Goal: Information Seeking & Learning: Learn about a topic

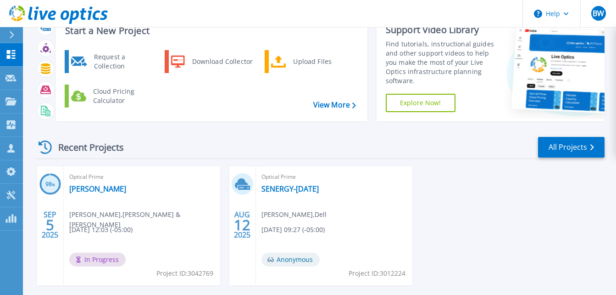
scroll to position [77, 0]
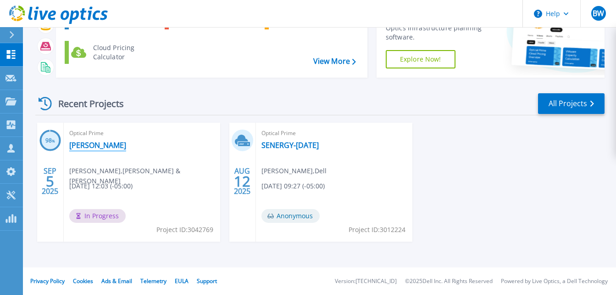
click at [94, 144] on link "[PERSON_NAME]" at bounding box center [97, 144] width 57 height 9
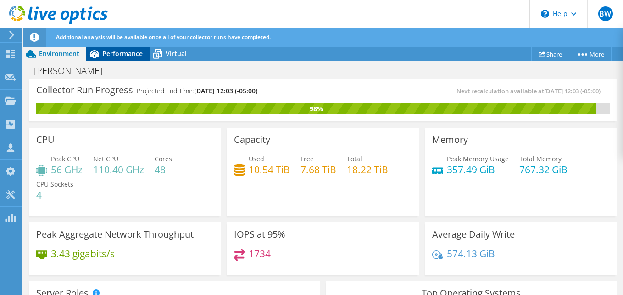
click at [110, 56] on span "Performance" at bounding box center [122, 53] width 40 height 9
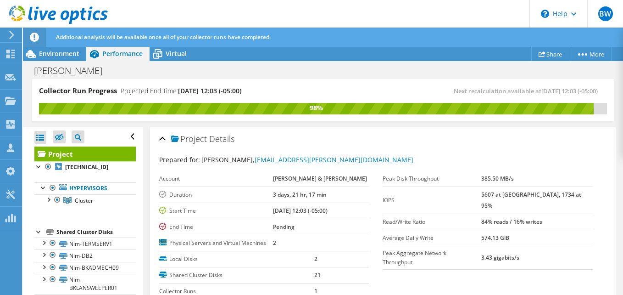
click at [351, 150] on div "Prepared for: Sean Gray, sgray@bourn-koch.com Account BOURN & KOCH Duration 3 d…" at bounding box center [382, 253] width 447 height 208
click at [61, 55] on span "Environment" at bounding box center [59, 53] width 40 height 9
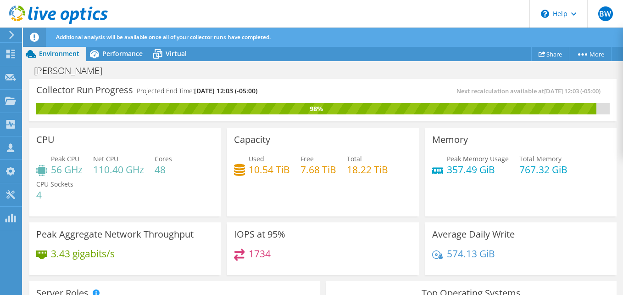
click at [380, 22] on header "BW Channel Partner Bryant Williams bwilliams@prescriptive.solutions PRESCRIPTIV…" at bounding box center [311, 14] width 623 height 28
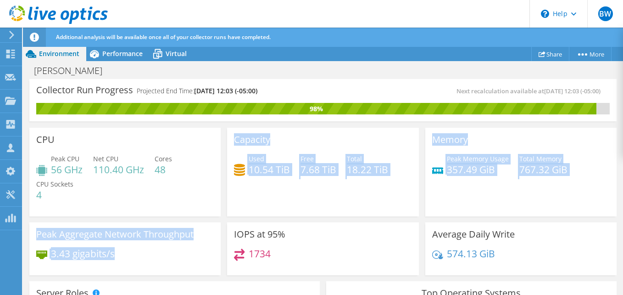
drag, startPoint x: 210, startPoint y: 254, endPoint x: 195, endPoint y: 202, distance: 54.0
click at [196, 202] on div "CPU Peak CPU 56 GHz Net CPU 110.40 GHz Cores 48 CPU Sockets 4 Capacity Used 10.…" at bounding box center [323, 201] width 594 height 154
click at [224, 195] on div "Capacity Used 10.54 TiB Free 7.68 TiB Total 18.22 TiB" at bounding box center [323, 170] width 198 height 92
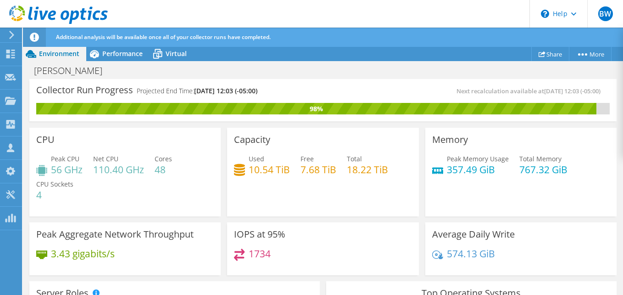
click at [556, 198] on div "Memory Peak Memory Usage 357.49 GiB Total Memory 767.32 GiB" at bounding box center [520, 172] width 191 height 89
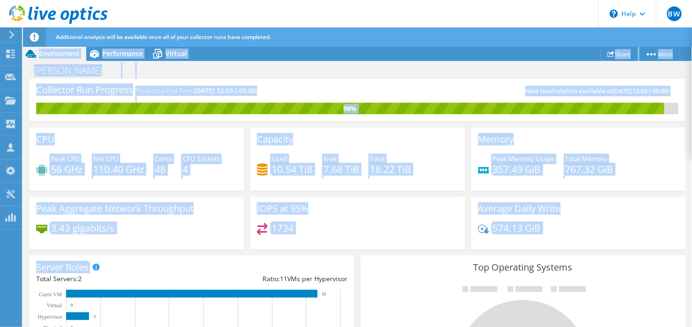
drag, startPoint x: 333, startPoint y: 254, endPoint x: -402, endPoint y: 99, distance: 751.1
click at [0, 99] on html "BW Channel Partner Bryant Williams bwilliams@prescriptive.solutions PRESCRIPTIV…" at bounding box center [346, 163] width 692 height 327
click at [583, 233] on div "574.13 GiB" at bounding box center [578, 232] width 200 height 19
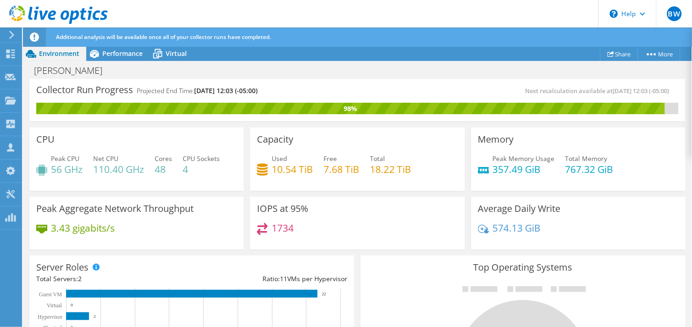
click at [253, 256] on div "Server Roles Physical Servers represent bare metal servers that were targets of…" at bounding box center [191, 304] width 325 height 96
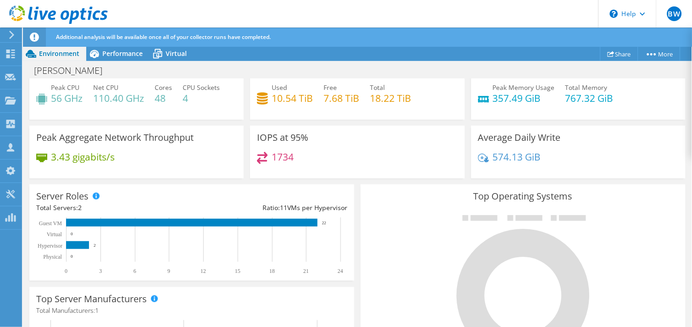
scroll to position [306, 0]
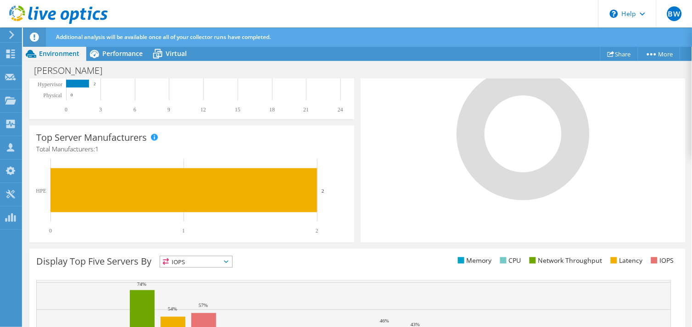
scroll to position [326, 0]
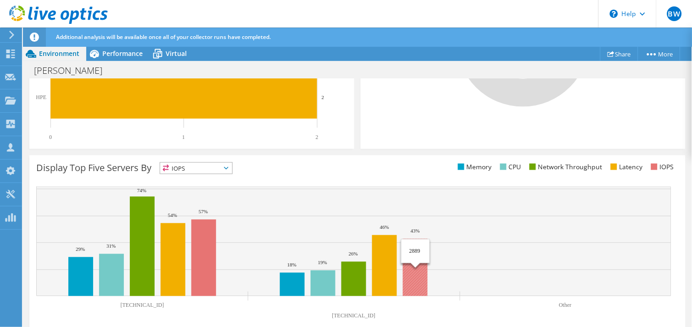
drag, startPoint x: 413, startPoint y: 278, endPoint x: 370, endPoint y: 160, distance: 126.1
click at [370, 160] on div "Display Top Five Servers By IOPS IOPS" at bounding box center [357, 245] width 656 height 179
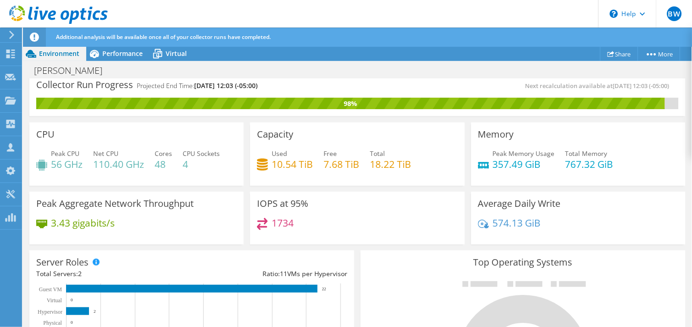
scroll to position [0, 0]
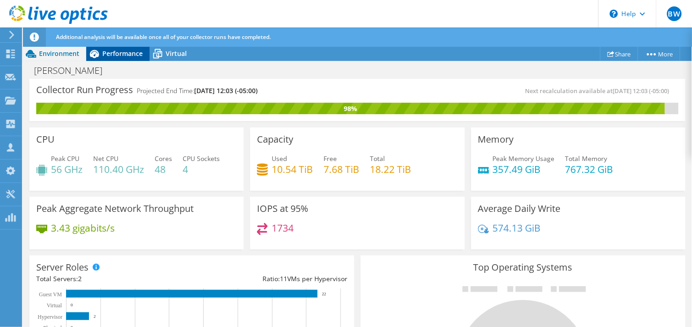
click at [117, 52] on span "Performance" at bounding box center [122, 53] width 40 height 9
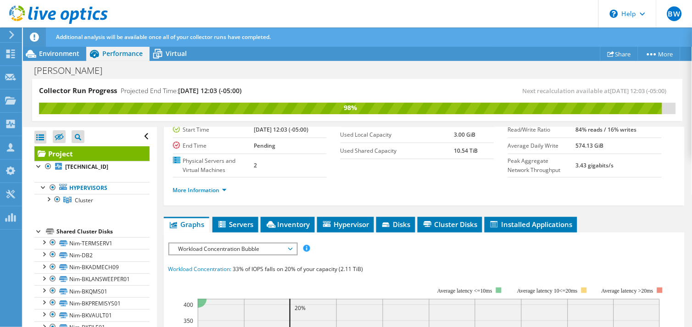
scroll to position [91, 0]
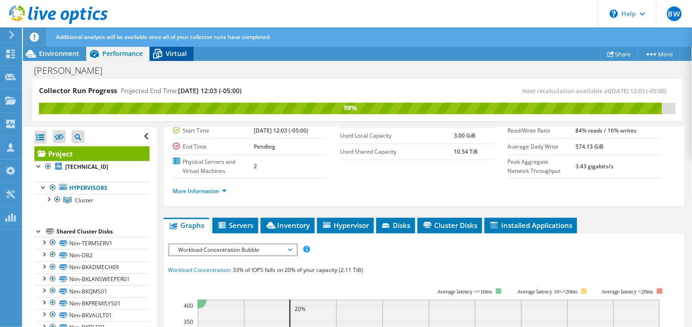
drag, startPoint x: 162, startPoint y: 51, endPoint x: 168, endPoint y: 53, distance: 6.2
click at [163, 51] on icon at bounding box center [158, 54] width 16 height 16
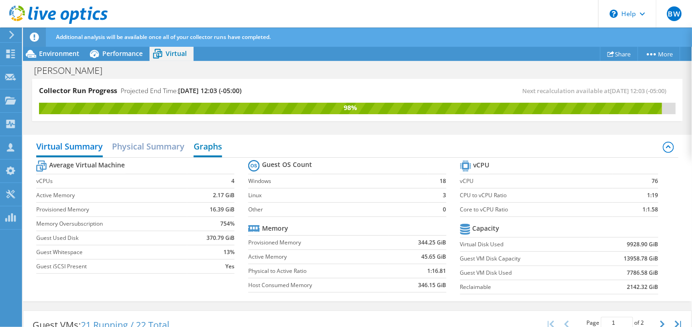
click at [210, 145] on h2 "Graphs" at bounding box center [208, 147] width 28 height 20
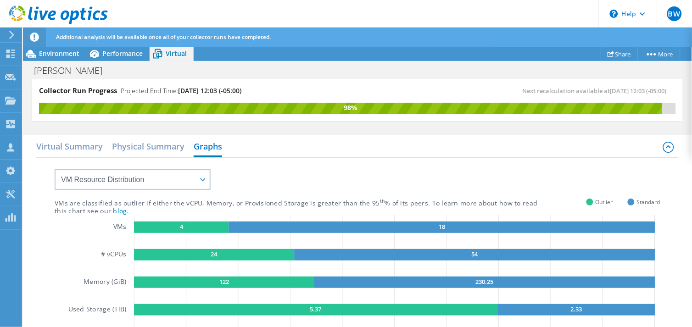
scroll to position [193, 0]
click at [276, 183] on div "VMs are classified as outlier if either the vCPU, Memory, or Provisioned Storag…" at bounding box center [358, 259] width 606 height 203
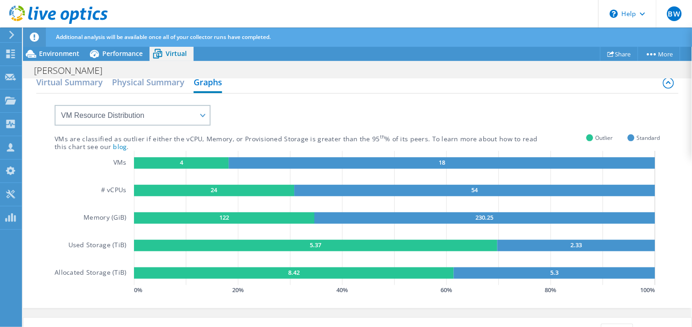
scroll to position [62, 0]
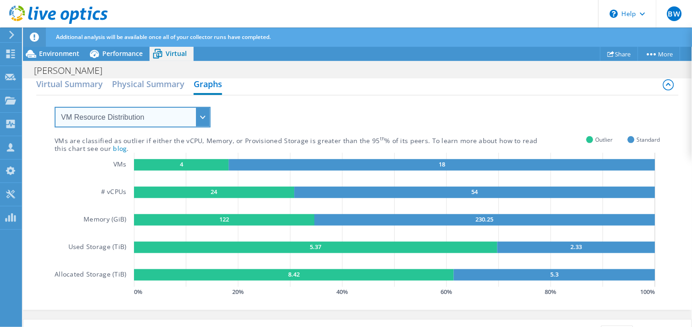
click at [201, 114] on select "VM Resource Distribution Provisioning Contrast Over Provisioning" at bounding box center [133, 117] width 156 height 21
click at [55, 107] on select "VM Resource Distribution Provisioning Contrast Over Provisioning" at bounding box center [133, 117] width 156 height 21
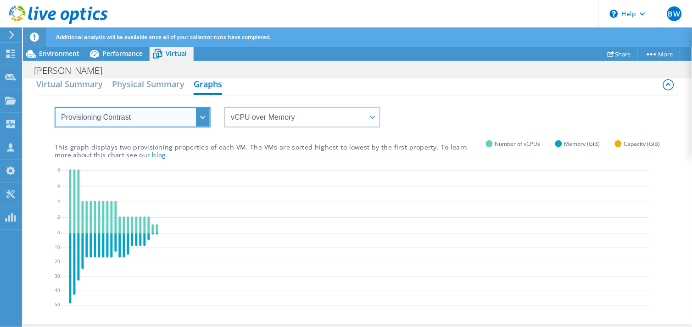
click at [204, 120] on select "VM Resource Distribution Provisioning Contrast Over Provisioning" at bounding box center [133, 117] width 156 height 21
select select "Over Provisioning"
click at [55, 107] on select "VM Resource Distribution Provisioning Contrast Over Provisioning" at bounding box center [133, 117] width 156 height 21
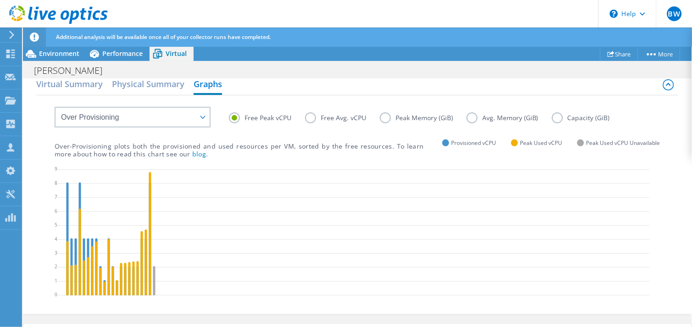
click at [322, 117] on label "Free Avg. vCPU" at bounding box center [342, 117] width 75 height 11
click at [0, 0] on input "Free Avg. vCPU" at bounding box center [0, 0] width 0 height 0
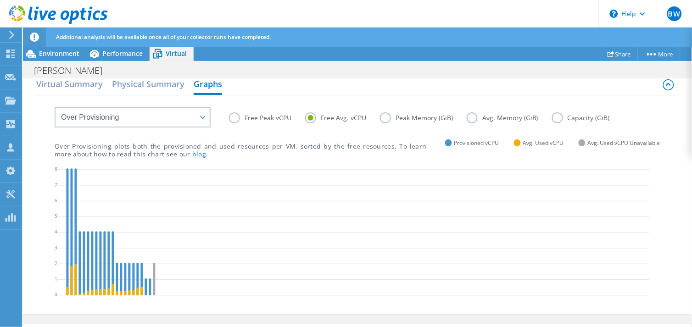
click at [258, 115] on label "Free Peak vCPU" at bounding box center [267, 117] width 76 height 11
click at [0, 0] on input "Free Peak vCPU" at bounding box center [0, 0] width 0 height 0
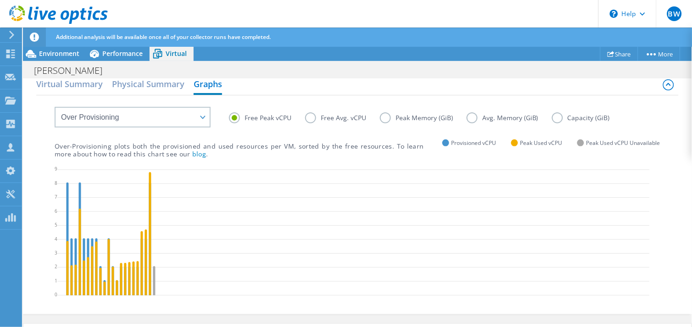
click at [419, 115] on label "Peak Memory (GiB)" at bounding box center [423, 117] width 87 height 11
click at [0, 0] on input "Peak Memory (GiB)" at bounding box center [0, 0] width 0 height 0
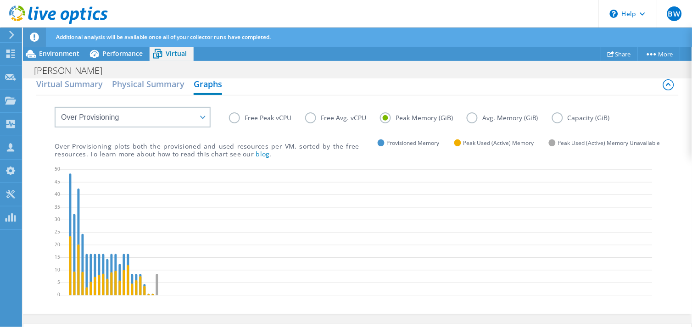
click at [575, 118] on label "Capacity (GiB)" at bounding box center [588, 117] width 72 height 11
click at [0, 0] on input "Capacity (GiB)" at bounding box center [0, 0] width 0 height 0
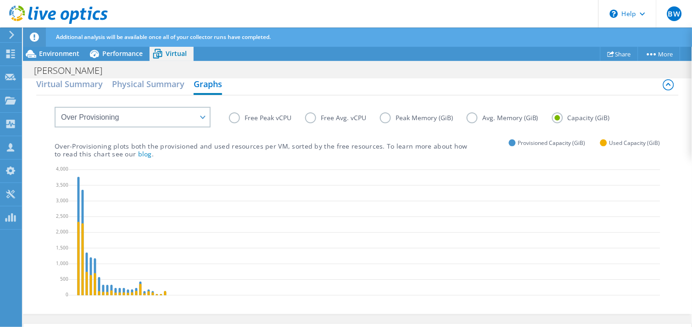
click at [269, 119] on label "Free Peak vCPU" at bounding box center [267, 117] width 76 height 11
click at [0, 0] on input "Free Peak vCPU" at bounding box center [0, 0] width 0 height 0
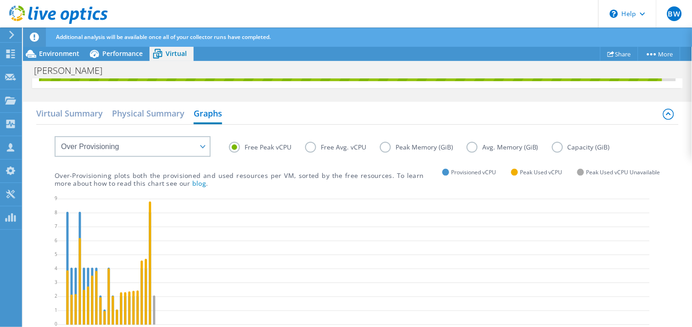
scroll to position [0, 0]
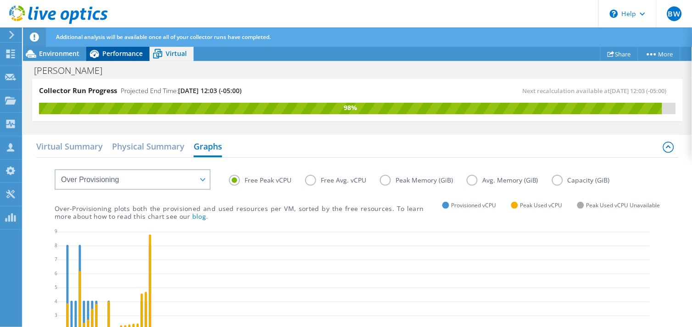
click at [116, 57] on span "Performance" at bounding box center [122, 53] width 40 height 9
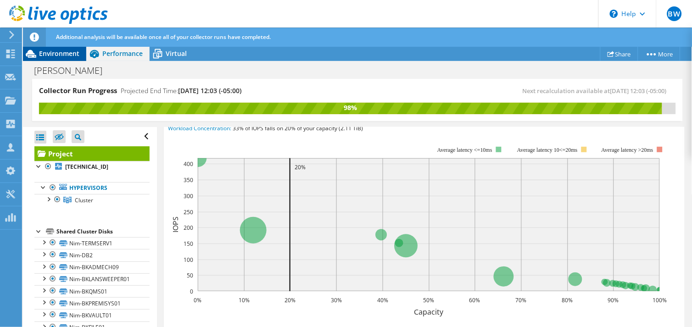
click at [43, 53] on span "Environment" at bounding box center [59, 53] width 40 height 9
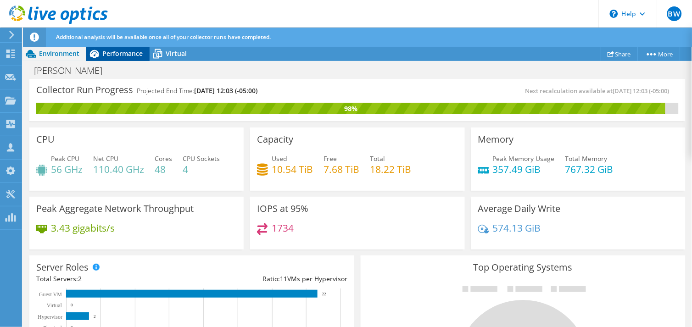
click at [116, 56] on span "Performance" at bounding box center [122, 53] width 40 height 9
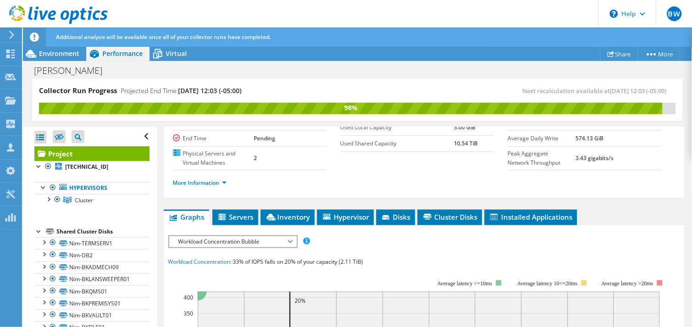
scroll to position [131, 0]
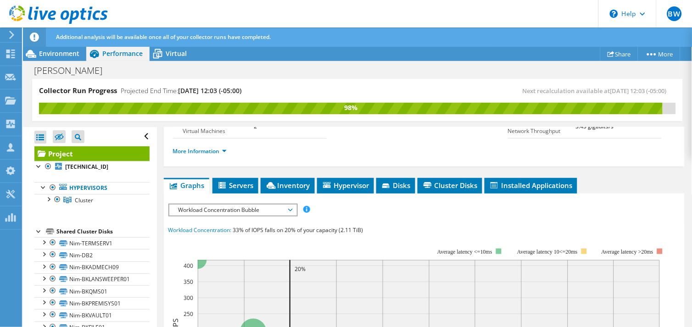
click at [292, 210] on span "Workload Concentration Bubble" at bounding box center [232, 210] width 127 height 11
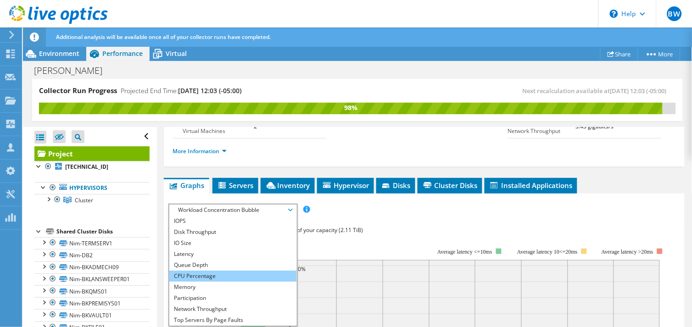
click at [203, 272] on li "CPU Percentage" at bounding box center [232, 276] width 127 height 11
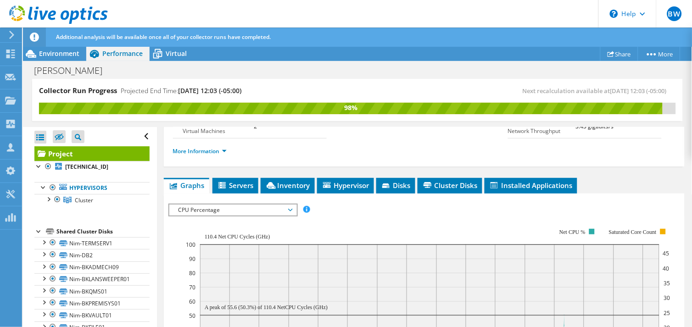
scroll to position [182, 0]
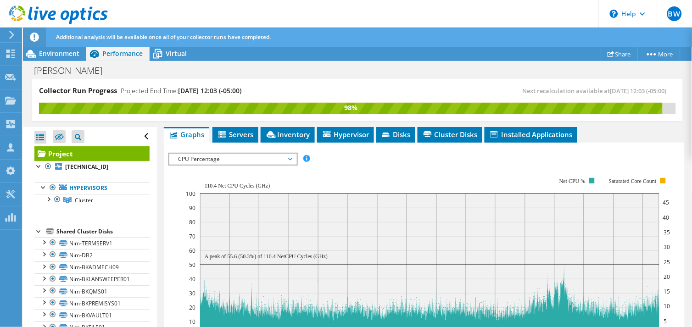
click at [288, 156] on span "CPU Percentage" at bounding box center [233, 159] width 118 height 11
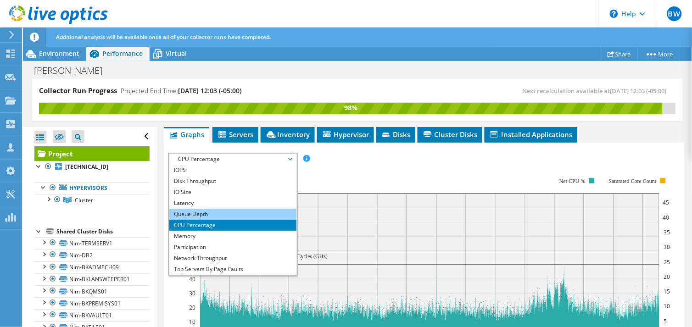
click at [212, 212] on li "Queue Depth" at bounding box center [232, 214] width 127 height 11
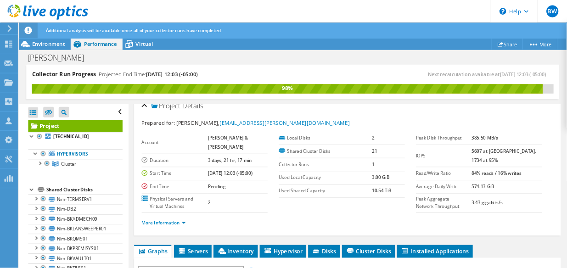
scroll to position [0, 0]
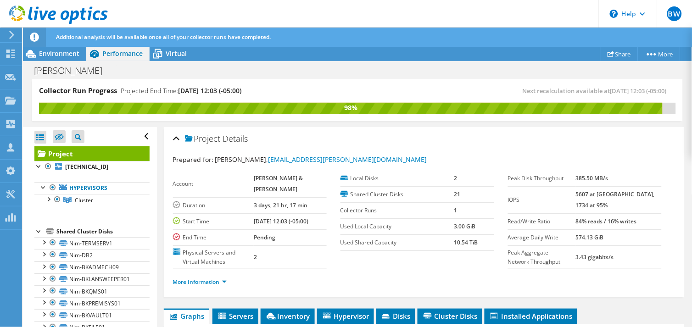
click at [476, 135] on div "Project Details" at bounding box center [424, 139] width 502 height 20
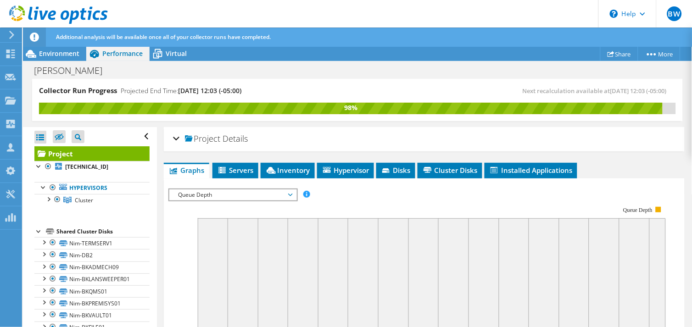
click at [475, 133] on div "Project Details" at bounding box center [424, 139] width 502 height 20
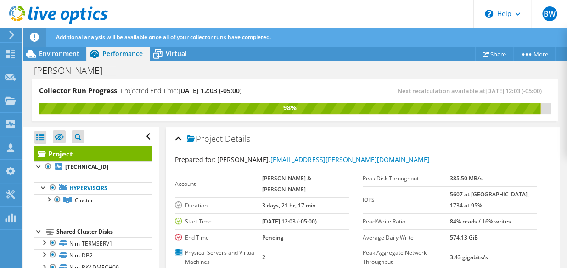
click at [354, 207] on div "Account BOURN & KOCH Duration 3 days, 21 hr, 17 min Start Time 09/05/2025, 12:0…" at bounding box center [269, 220] width 188 height 99
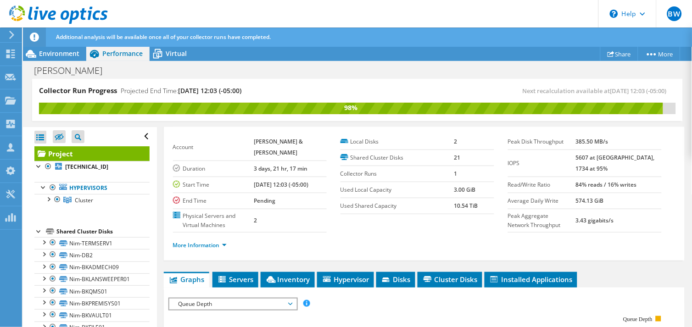
scroll to position [51, 0]
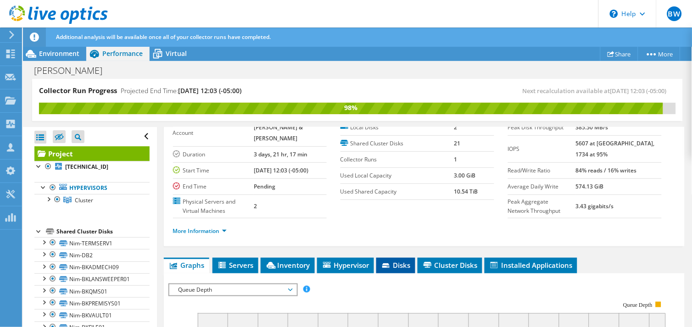
click at [396, 268] on span "Disks" at bounding box center [396, 265] width 30 height 9
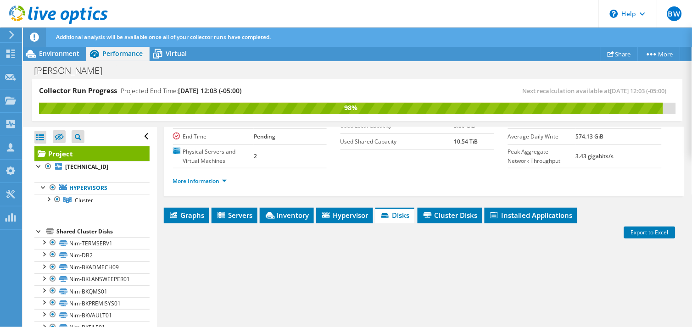
scroll to position [153, 0]
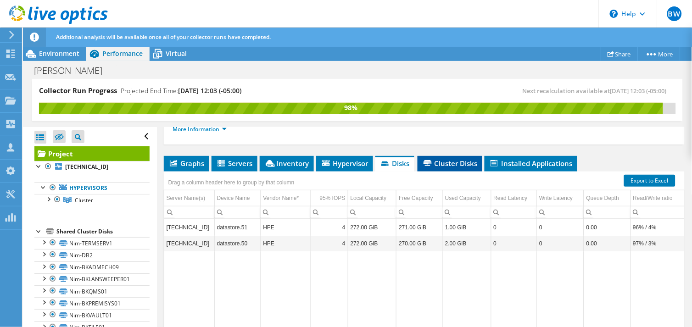
click at [442, 159] on span "Cluster Disks" at bounding box center [450, 163] width 56 height 9
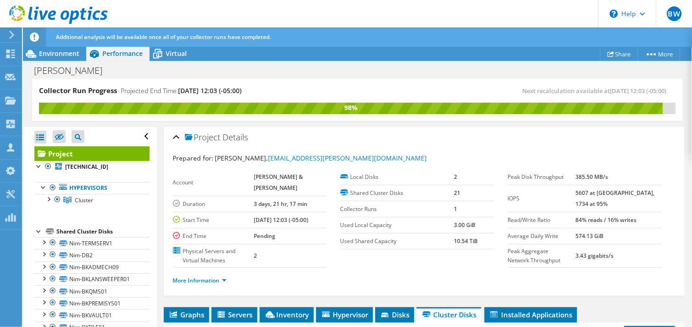
scroll to position [0, 0]
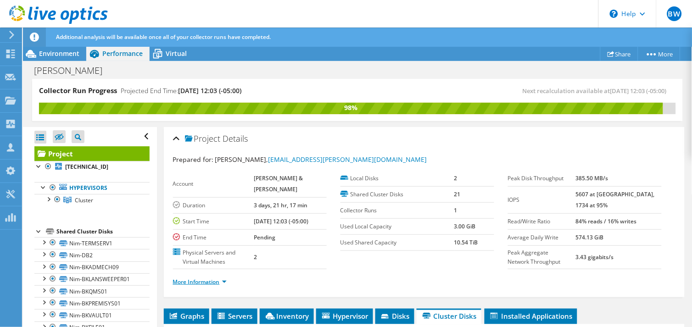
click at [225, 281] on link "More Information" at bounding box center [200, 282] width 54 height 8
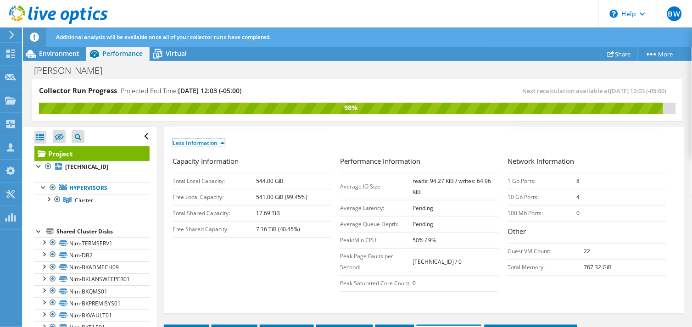
scroll to position [153, 0]
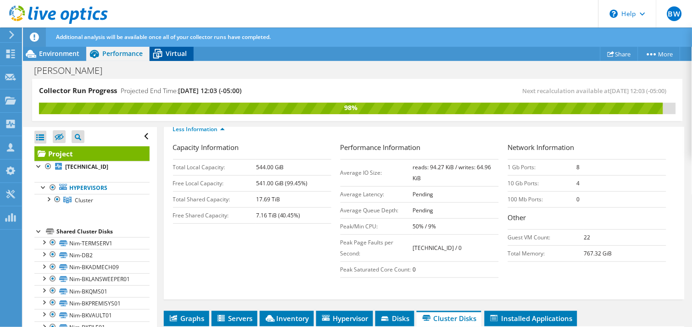
click at [170, 57] on span "Virtual" at bounding box center [176, 53] width 21 height 9
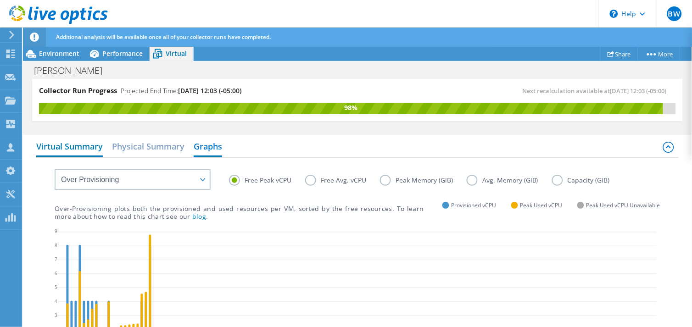
click at [69, 144] on h2 "Virtual Summary" at bounding box center [69, 147] width 67 height 20
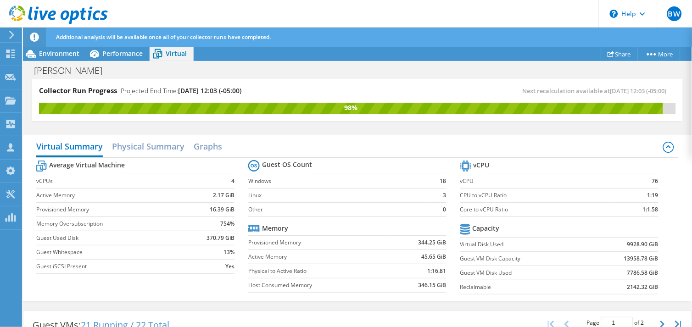
scroll to position [306, 0]
click at [623, 294] on icon "button" at bounding box center [662, 324] width 5 height 7
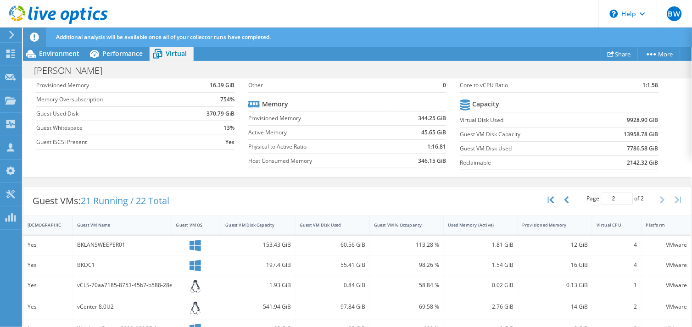
scroll to position [79, 0]
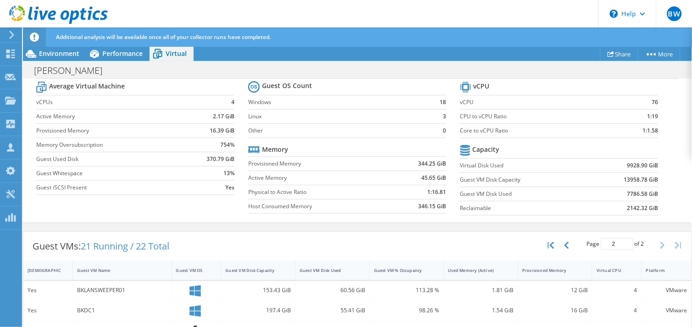
drag, startPoint x: 558, startPoint y: 241, endPoint x: 539, endPoint y: 230, distance: 22.6
click at [560, 241] on button "button" at bounding box center [568, 245] width 16 height 17
type input "1"
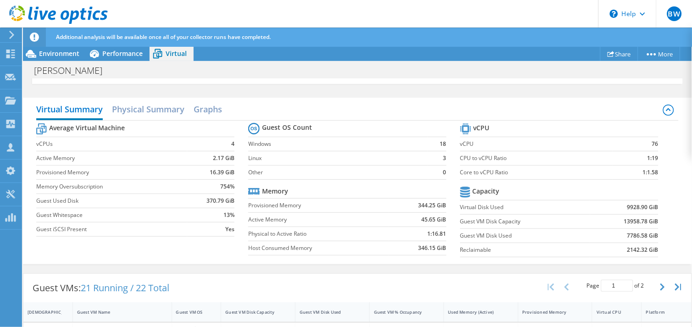
scroll to position [0, 0]
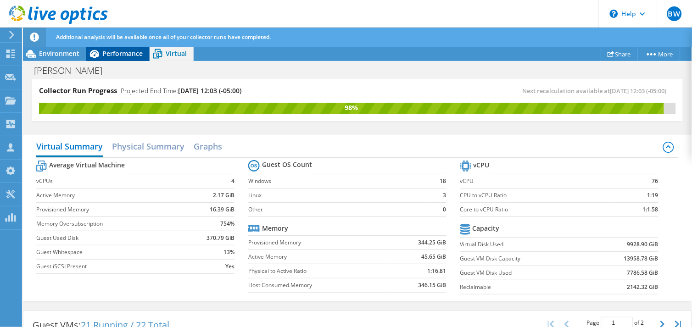
click at [129, 51] on span "Performance" at bounding box center [122, 53] width 40 height 9
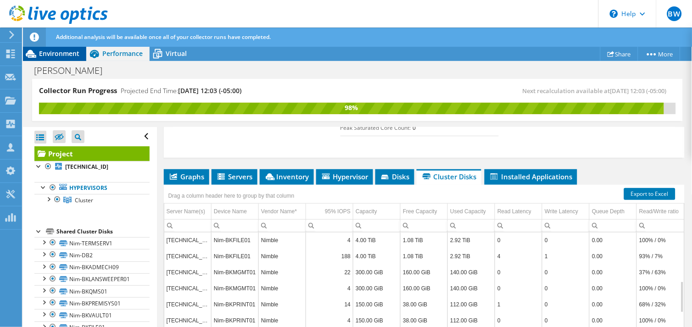
click at [69, 51] on span "Environment" at bounding box center [59, 53] width 40 height 9
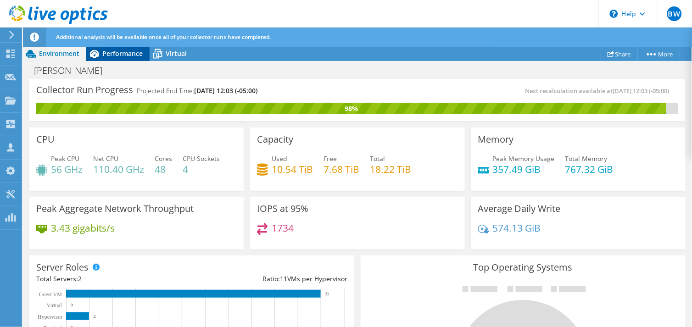
click at [125, 59] on div "Performance" at bounding box center [117, 53] width 63 height 15
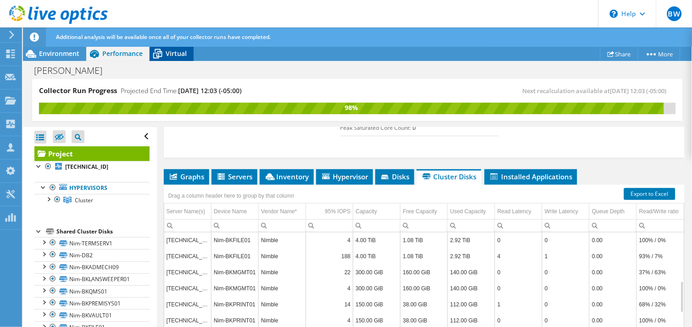
click at [183, 58] on div "Virtual" at bounding box center [172, 53] width 44 height 15
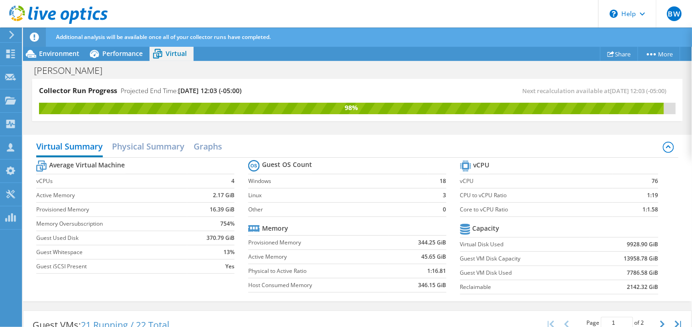
scroll to position [306, 0]
click at [148, 149] on h2 "Physical Summary" at bounding box center [148, 147] width 72 height 20
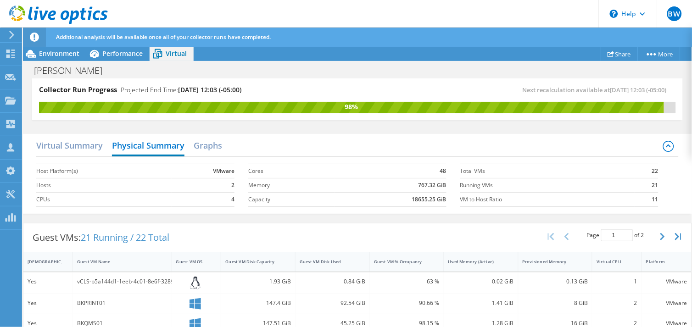
scroll to position [0, 0]
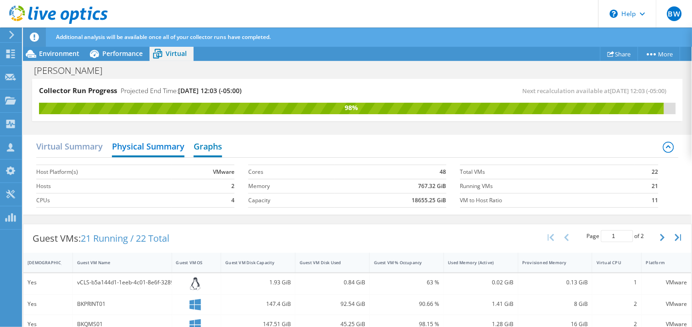
click at [215, 149] on h2 "Graphs" at bounding box center [208, 147] width 28 height 20
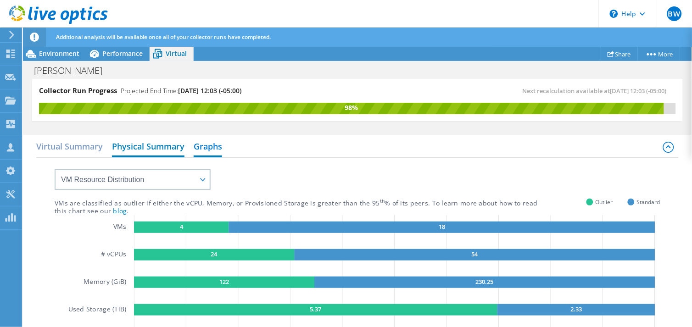
click at [161, 149] on h2 "Physical Summary" at bounding box center [148, 147] width 72 height 20
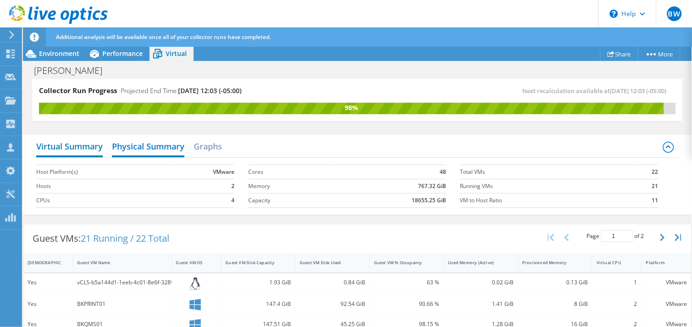
click at [81, 149] on h2 "Virtual Summary" at bounding box center [69, 147] width 67 height 20
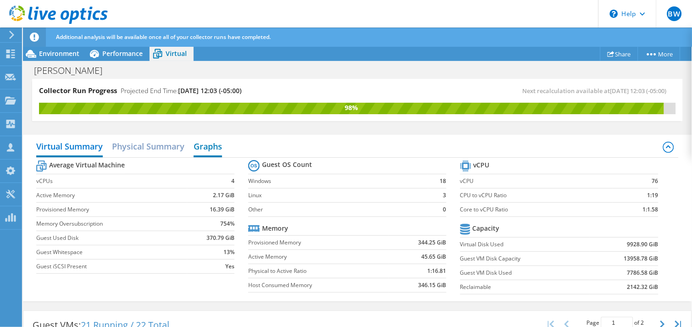
click at [217, 142] on h2 "Graphs" at bounding box center [208, 147] width 28 height 20
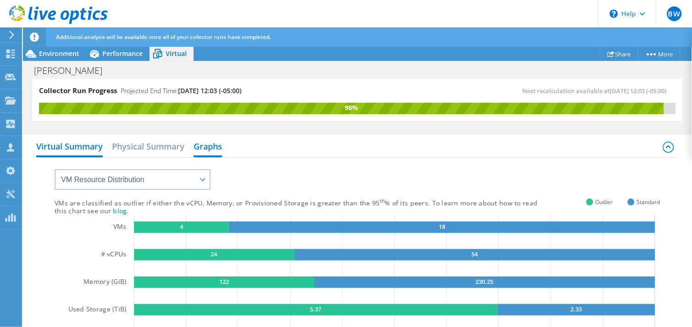
click at [79, 145] on h2 "Virtual Summary" at bounding box center [69, 147] width 67 height 20
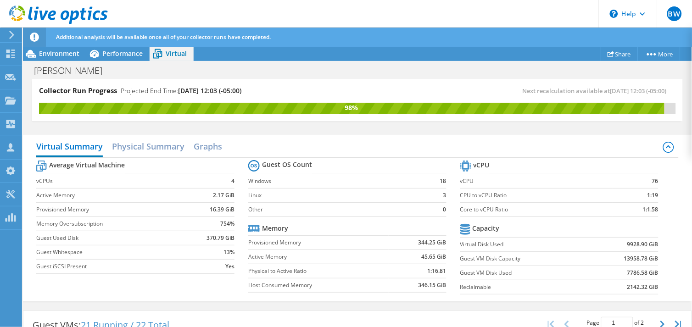
click at [158, 183] on label "vCPUs" at bounding box center [111, 181] width 150 height 9
click at [389, 72] on div "Bourn-Koch Print" at bounding box center [357, 70] width 669 height 17
drag, startPoint x: 118, startPoint y: 56, endPoint x: 54, endPoint y: 54, distance: 64.2
click at [117, 57] on span "Performance" at bounding box center [122, 53] width 40 height 9
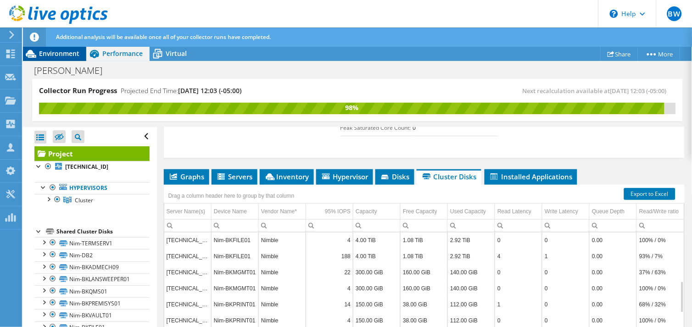
click at [52, 53] on span "Environment" at bounding box center [59, 53] width 40 height 9
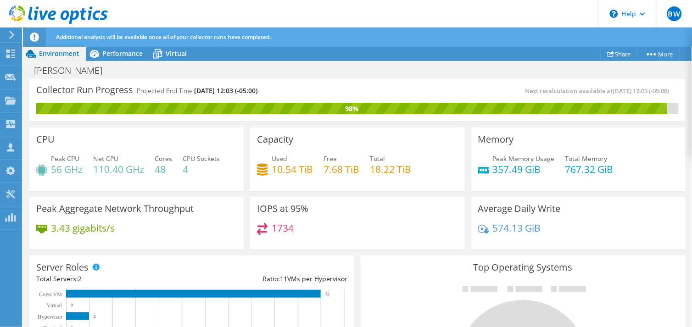
scroll to position [306, 0]
click at [115, 52] on span "Performance" at bounding box center [122, 53] width 40 height 9
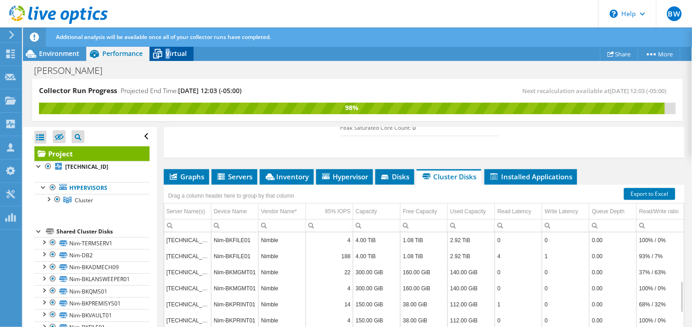
click at [168, 54] on span "Virtual" at bounding box center [176, 53] width 21 height 9
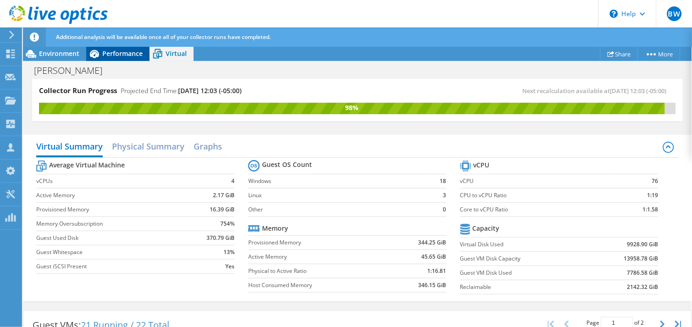
drag, startPoint x: 168, startPoint y: 54, endPoint x: 131, endPoint y: 54, distance: 37.2
click at [131, 54] on span "Performance" at bounding box center [122, 53] width 40 height 9
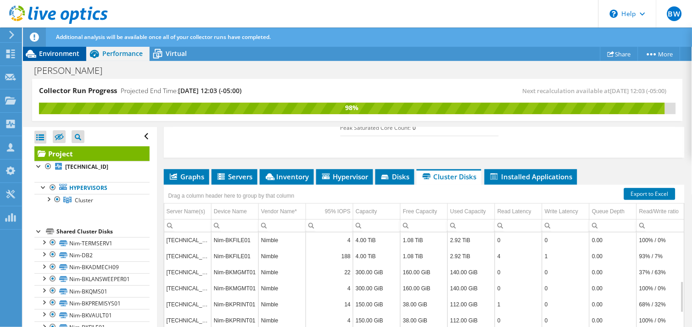
click at [52, 54] on span "Environment" at bounding box center [59, 53] width 40 height 9
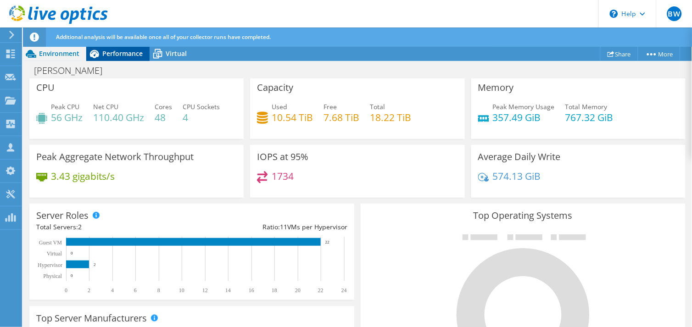
scroll to position [51, 0]
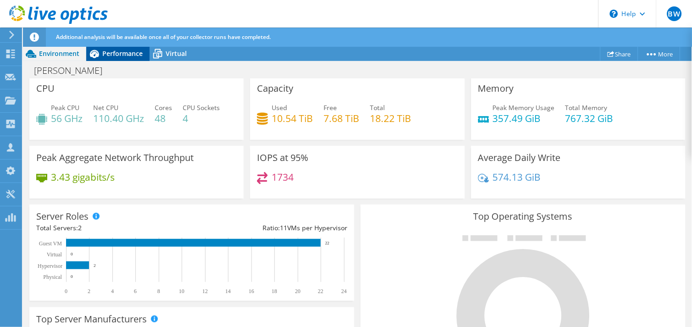
click at [126, 48] on div "Performance" at bounding box center [117, 53] width 63 height 15
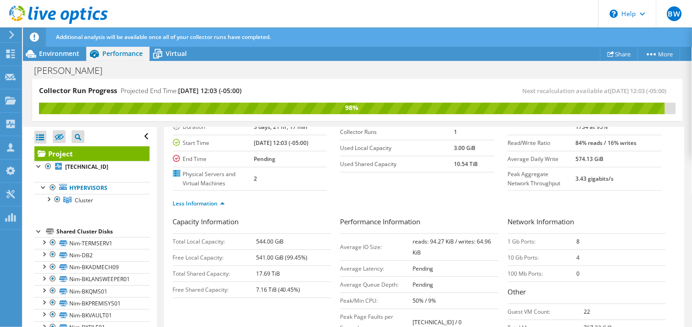
scroll to position [0, 0]
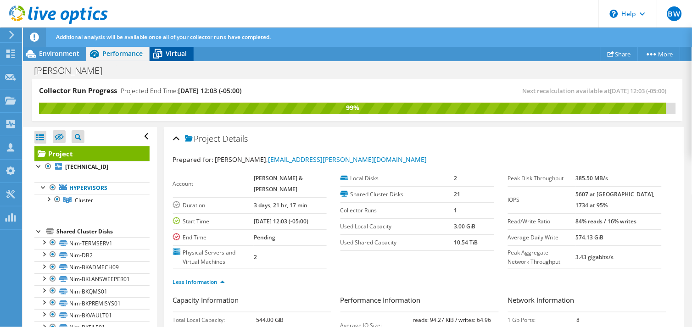
click at [167, 50] on span "Virtual" at bounding box center [176, 53] width 21 height 9
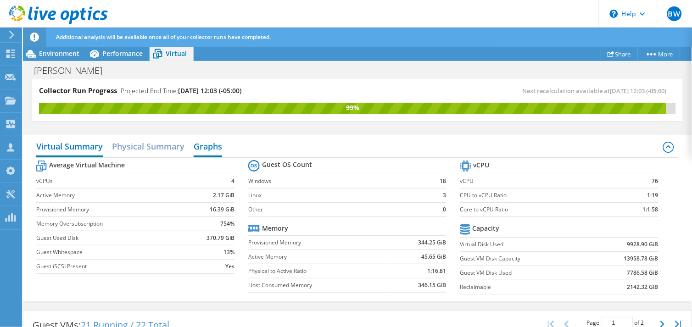
click at [198, 150] on h2 "Graphs" at bounding box center [208, 147] width 28 height 20
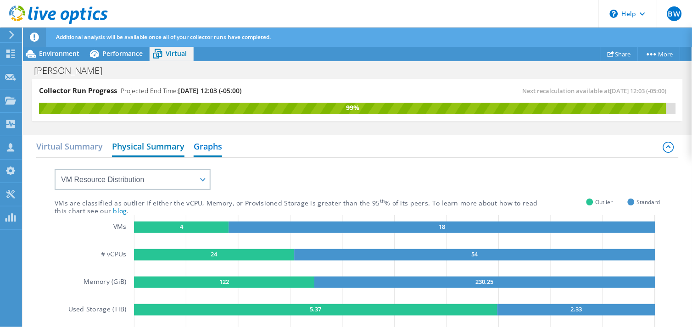
click at [150, 151] on h2 "Physical Summary" at bounding box center [148, 147] width 72 height 20
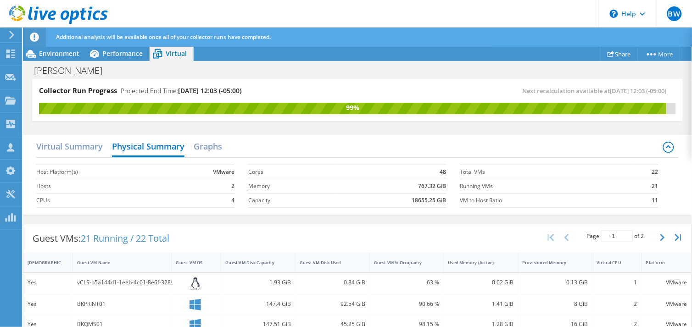
scroll to position [51, 0]
click at [76, 145] on h2 "Virtual Summary" at bounding box center [69, 147] width 67 height 20
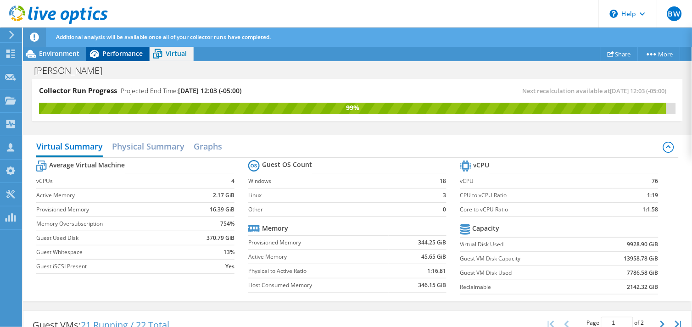
click at [108, 49] on span "Performance" at bounding box center [122, 53] width 40 height 9
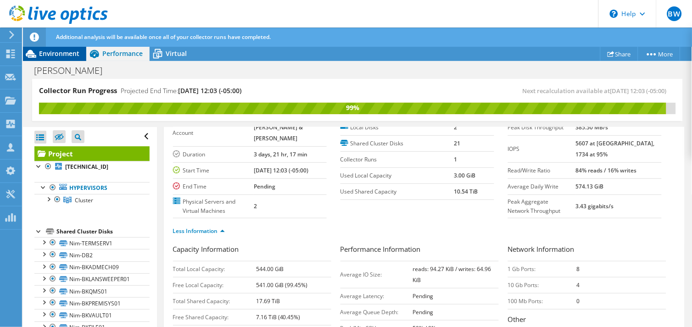
click at [53, 53] on span "Environment" at bounding box center [59, 53] width 40 height 9
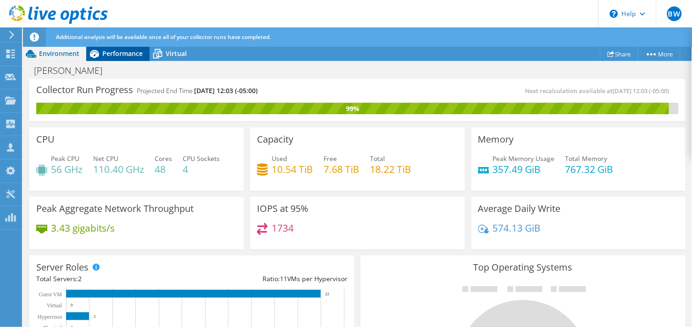
drag, startPoint x: 101, startPoint y: 52, endPoint x: 115, endPoint y: 61, distance: 16.3
click at [102, 52] on icon at bounding box center [94, 54] width 16 height 16
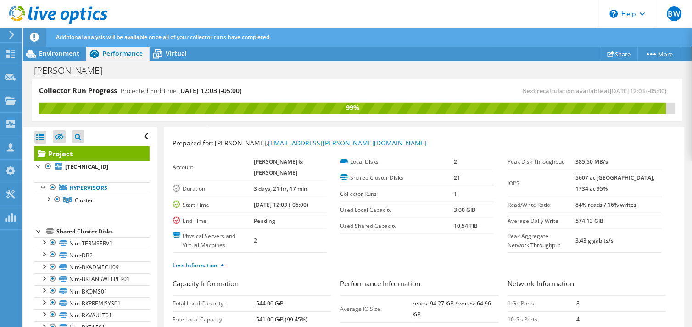
scroll to position [0, 0]
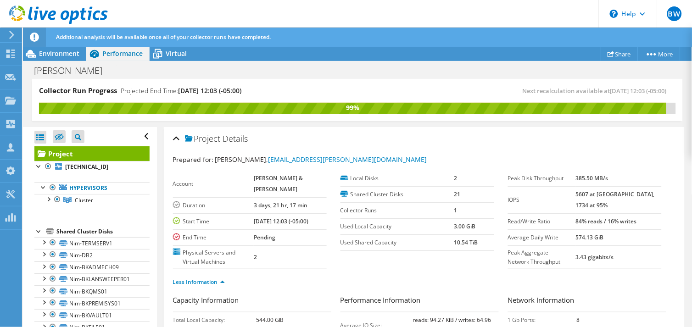
click at [228, 197] on td "Duration" at bounding box center [213, 205] width 81 height 16
click at [61, 51] on span "Environment" at bounding box center [59, 53] width 40 height 9
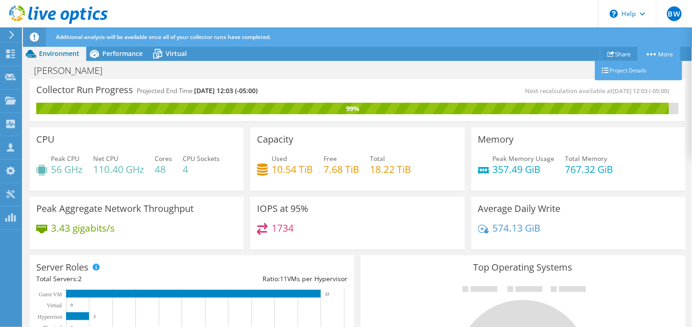
click at [623, 53] on circle at bounding box center [655, 54] width 2 height 2
click at [309, 74] on div "Bourn-Koch Print" at bounding box center [357, 70] width 669 height 17
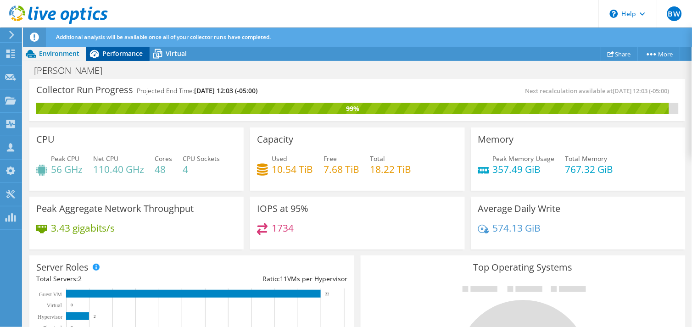
click at [111, 52] on span "Performance" at bounding box center [122, 53] width 40 height 9
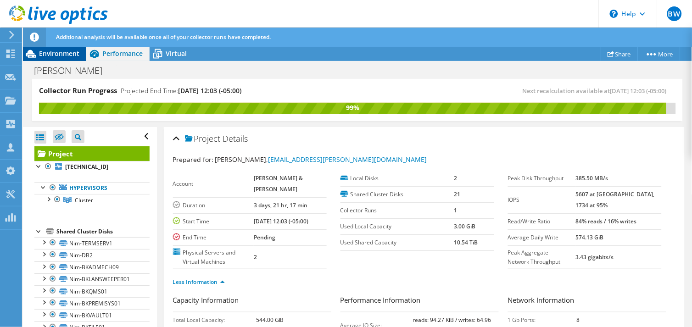
click at [39, 54] on icon at bounding box center [31, 54] width 16 height 16
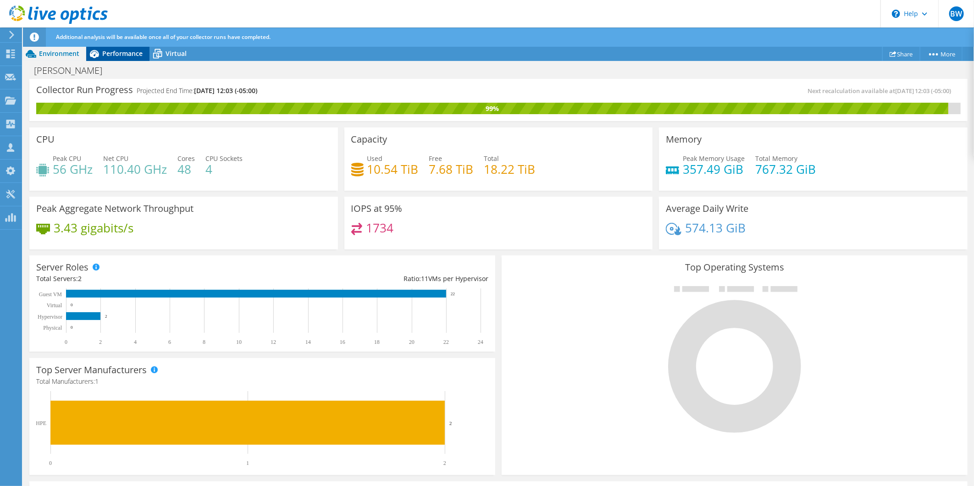
click at [124, 52] on span "Performance" at bounding box center [122, 53] width 40 height 9
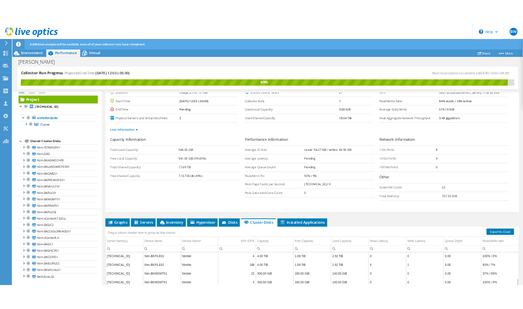
scroll to position [51, 0]
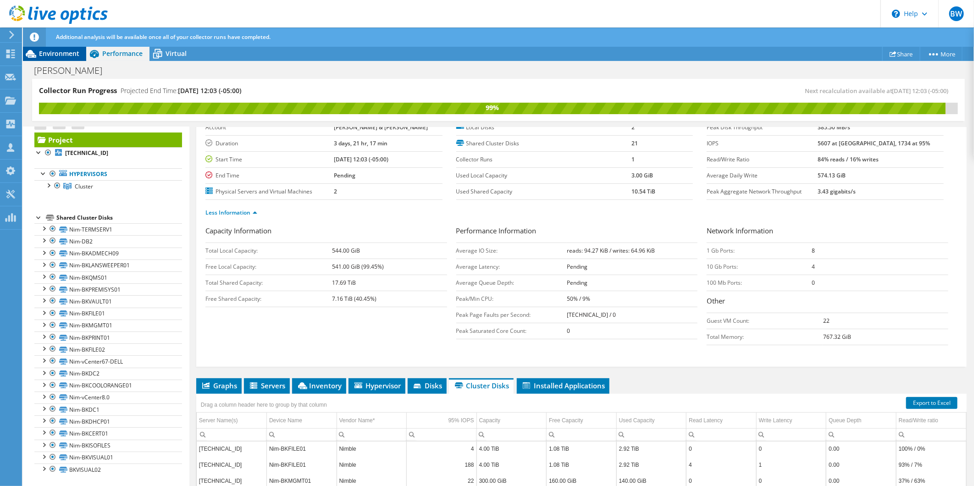
click at [54, 49] on span "Environment" at bounding box center [59, 53] width 40 height 9
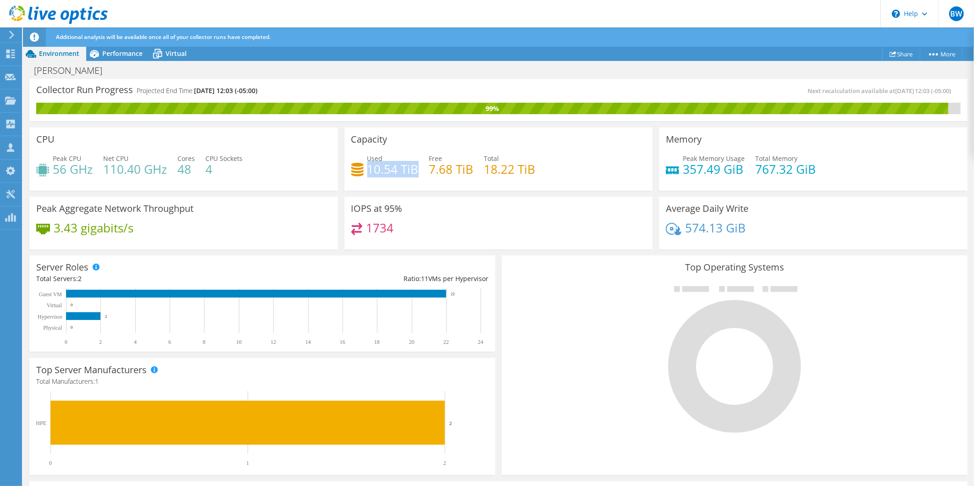
drag, startPoint x: 413, startPoint y: 168, endPoint x: 367, endPoint y: 168, distance: 45.9
click at [367, 168] on h4 "10.54 TiB" at bounding box center [392, 169] width 51 height 10
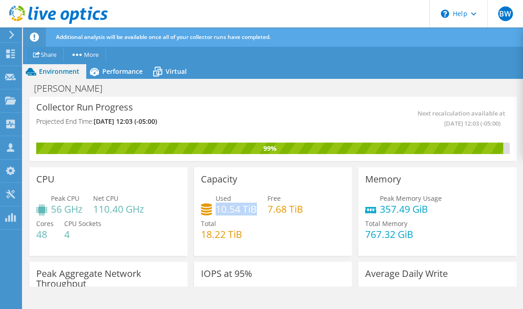
scroll to position [226, 0]
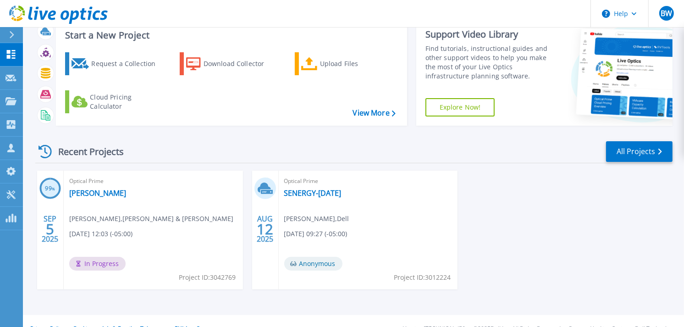
scroll to position [44, 0]
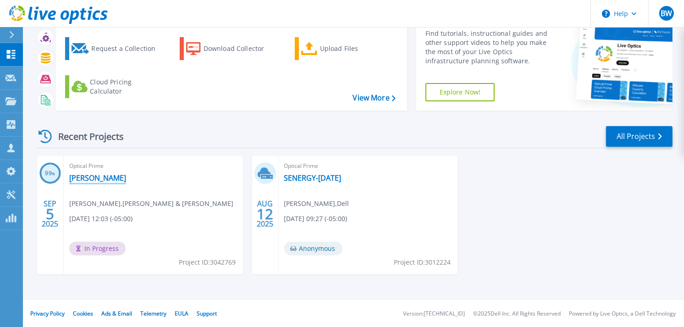
click at [93, 174] on link "[PERSON_NAME]" at bounding box center [97, 177] width 57 height 9
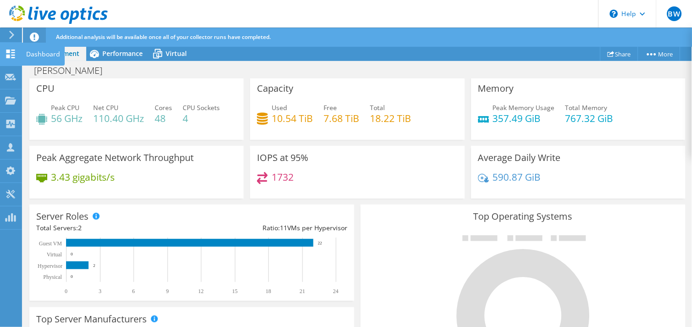
click at [7, 55] on use at bounding box center [10, 54] width 9 height 9
